Goal: Transaction & Acquisition: Purchase product/service

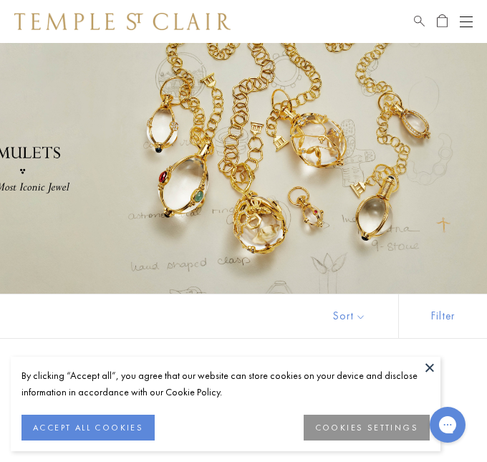
click at [93, 433] on button "ACCEPT ALL COOKIES" at bounding box center [87, 428] width 133 height 26
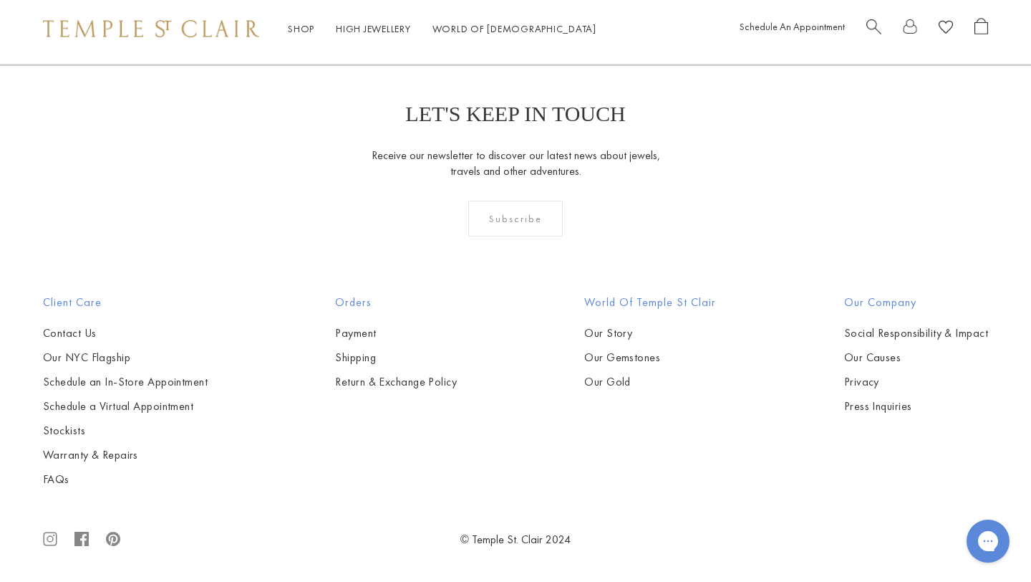
scroll to position [6552, 0]
click at [0, 0] on img at bounding box center [0, 0] width 0 height 0
